Goal: Navigation & Orientation: Find specific page/section

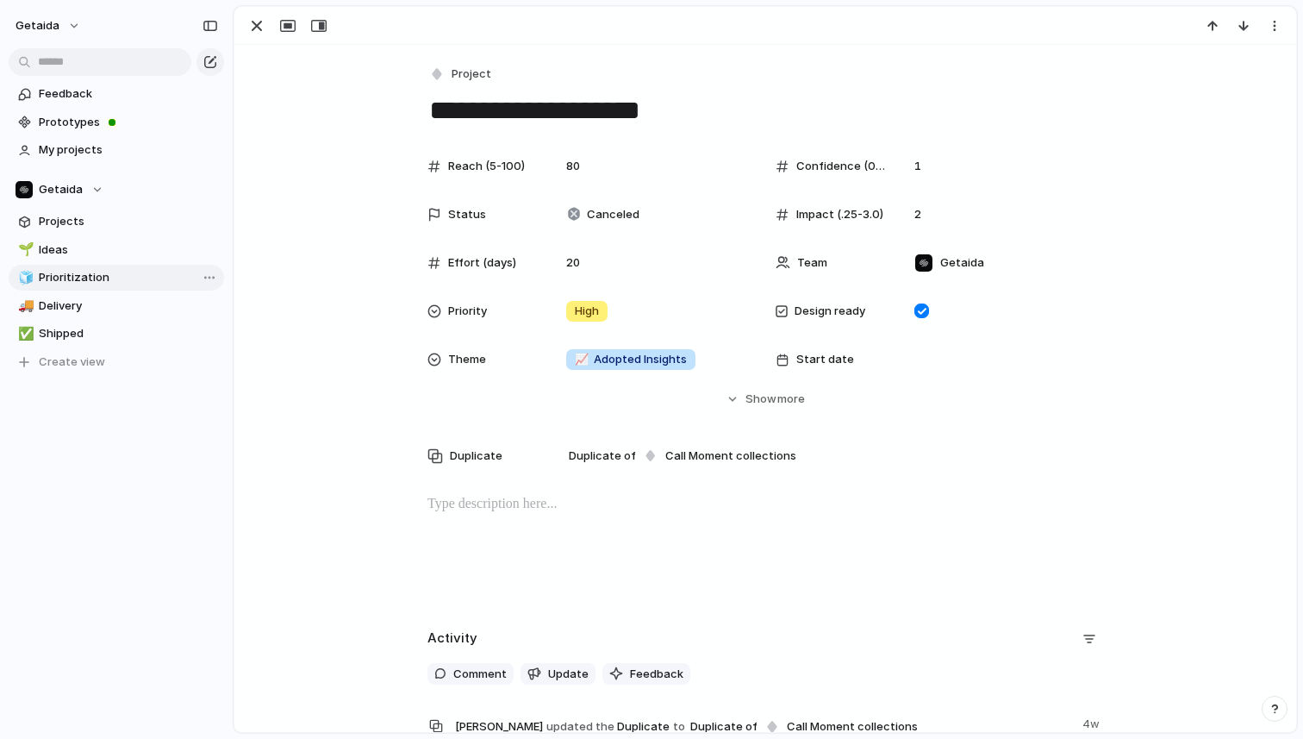
click at [64, 281] on span "Prioritization" at bounding box center [128, 277] width 179 height 17
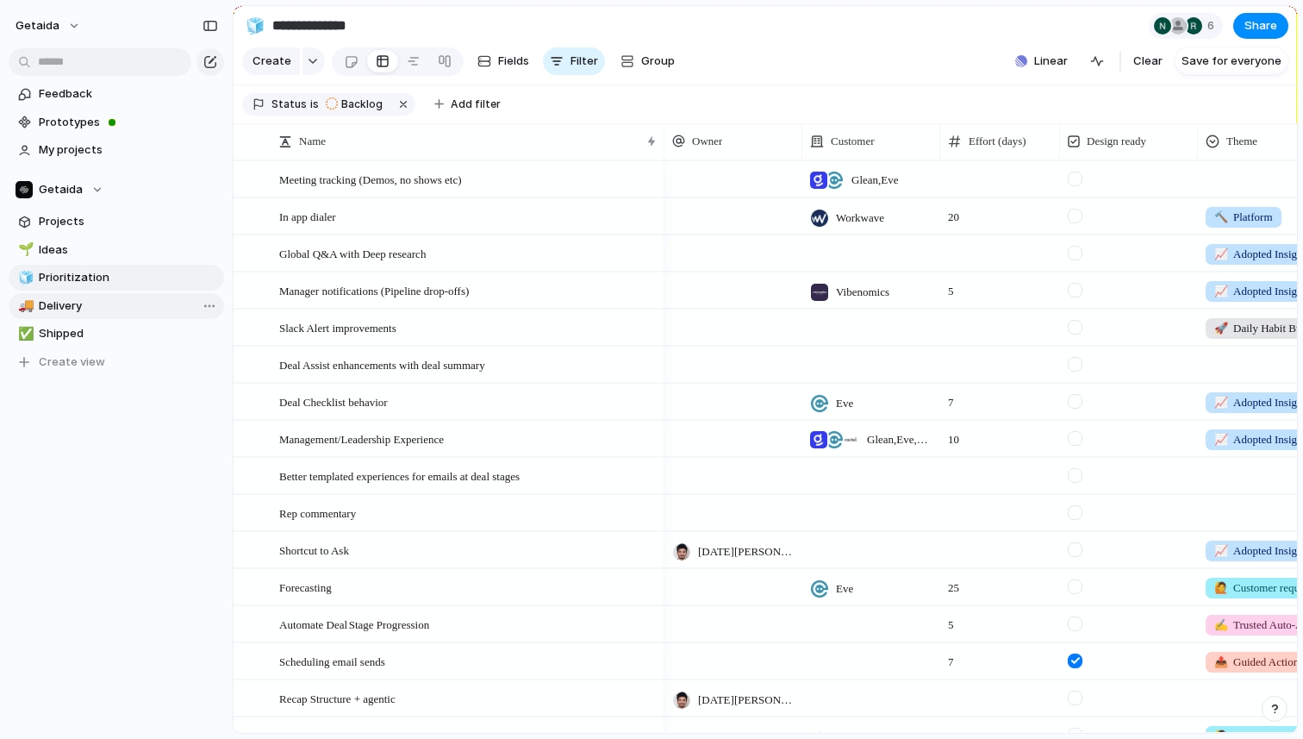
click at [101, 306] on span "Delivery" at bounding box center [128, 305] width 179 height 17
type input "********"
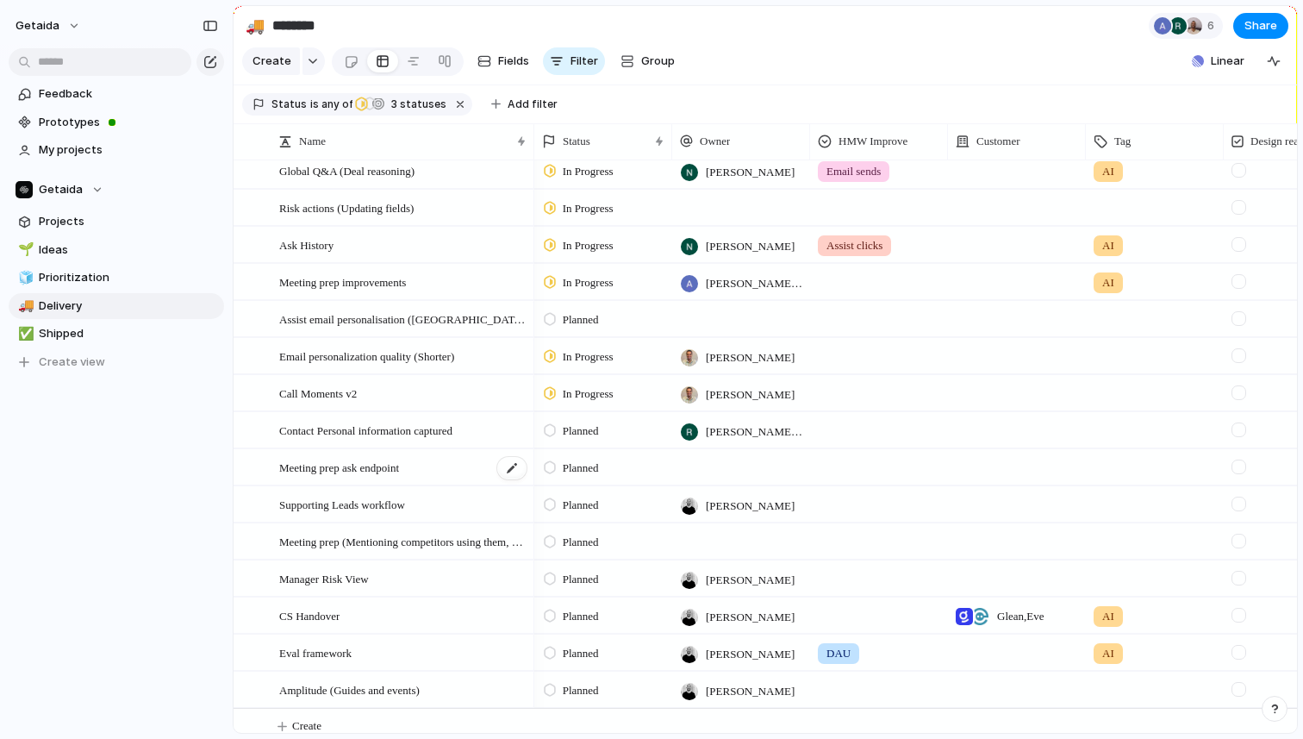
scroll to position [133, 0]
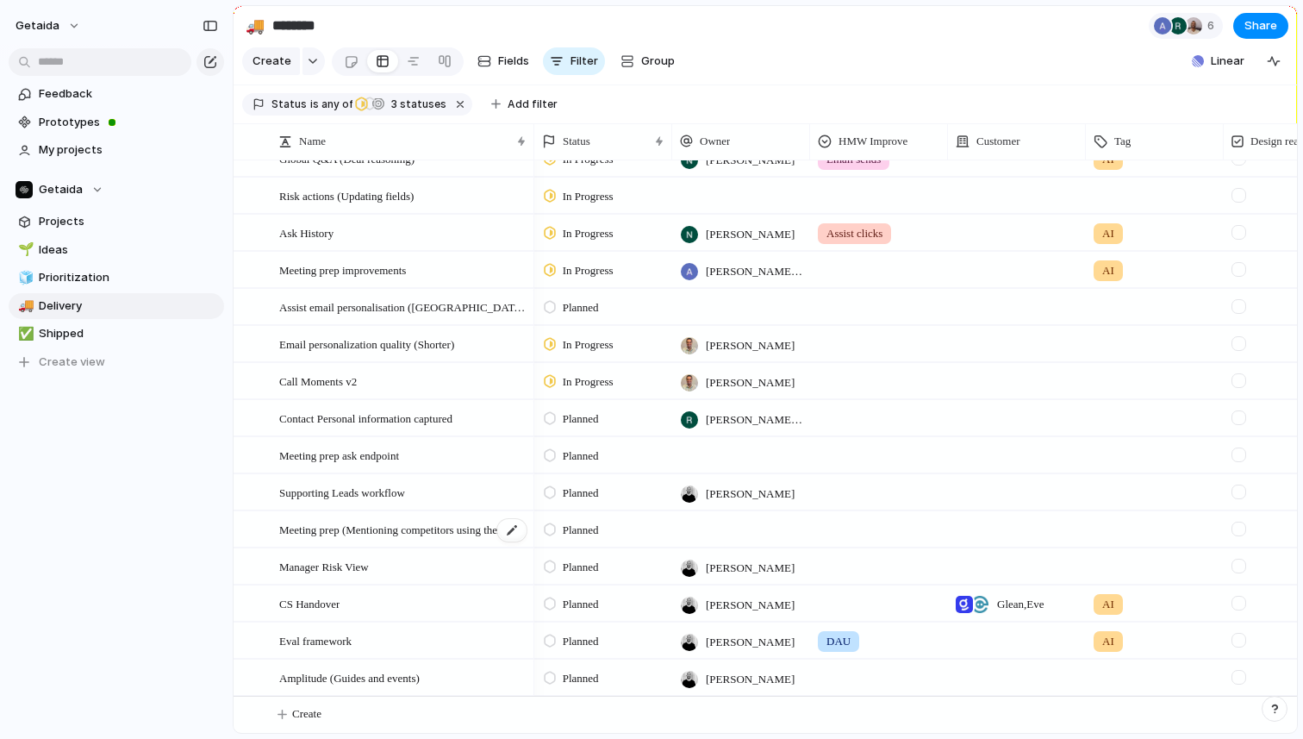
click at [390, 527] on span "Meeting prep (Mentioning competitors using them, or other similar companies)" at bounding box center [403, 529] width 249 height 20
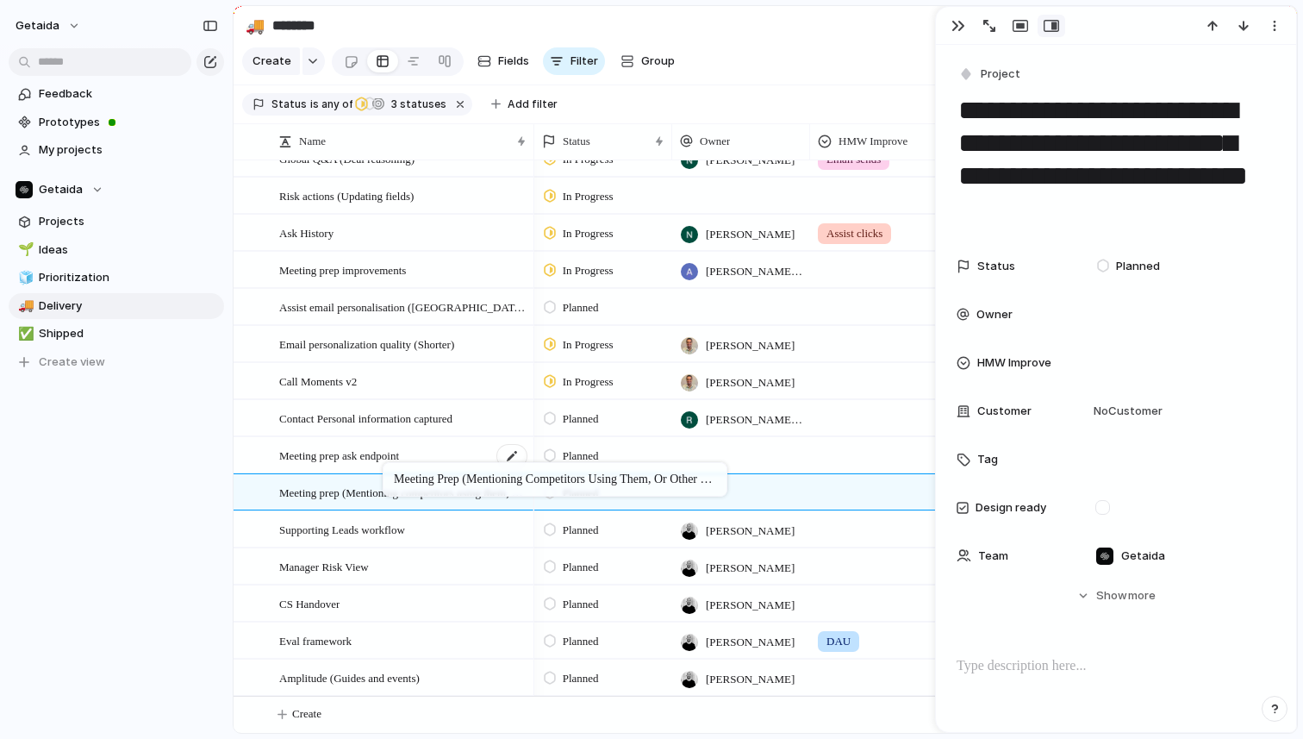
drag, startPoint x: 379, startPoint y: 531, endPoint x: 390, endPoint y: 466, distance: 65.6
click at [174, 477] on div "Feedback Prototypes My projects Getaida Projects 🌱 Ideas 🧊 Prioritization 🚚 Del…" at bounding box center [116, 257] width 233 height 515
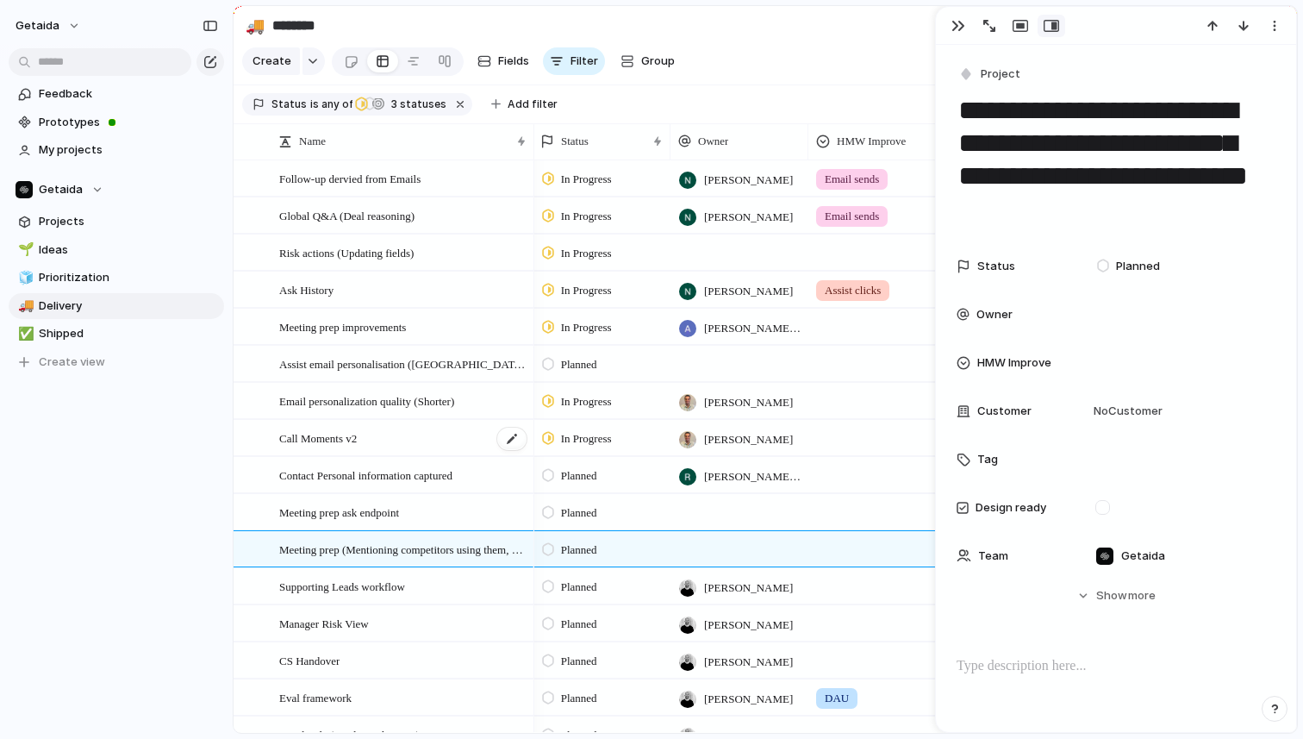
click at [416, 431] on div "Call Moments v2" at bounding box center [403, 438] width 249 height 35
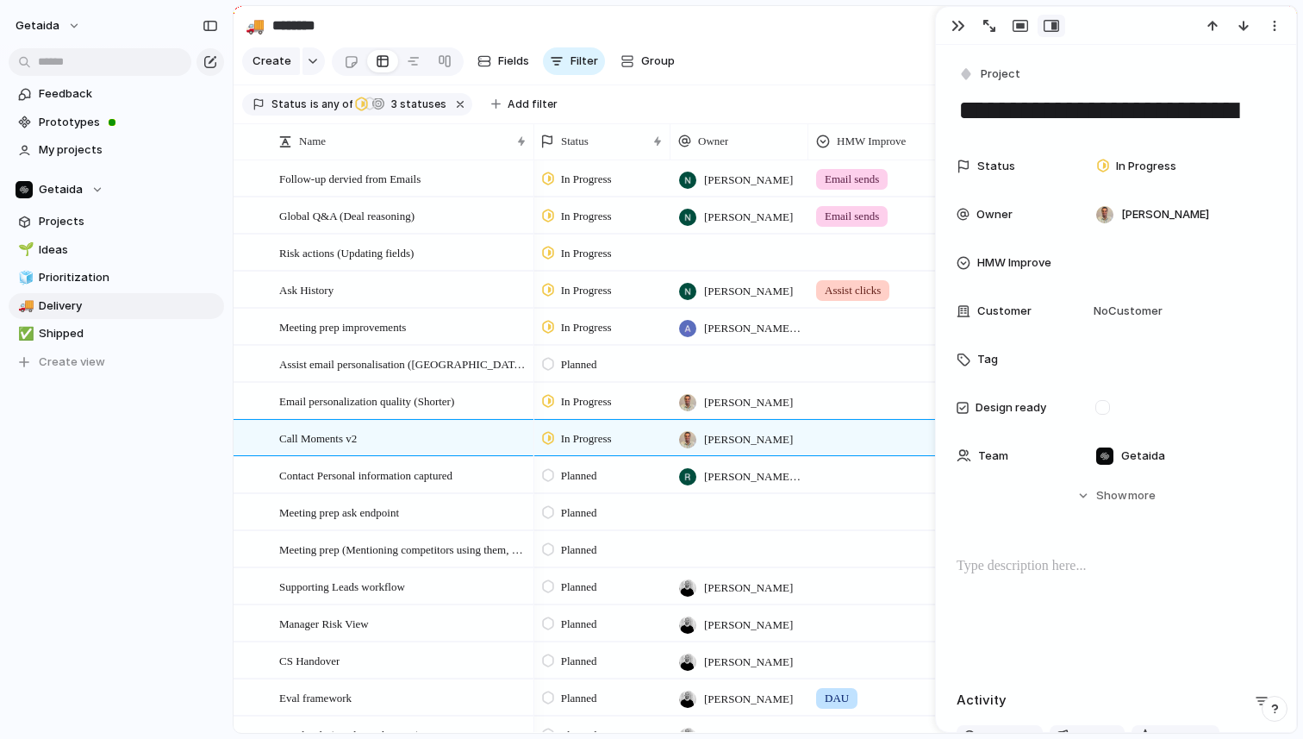
click at [1053, 608] on div at bounding box center [1116, 611] width 319 height 110
